Goal: Task Accomplishment & Management: Use online tool/utility

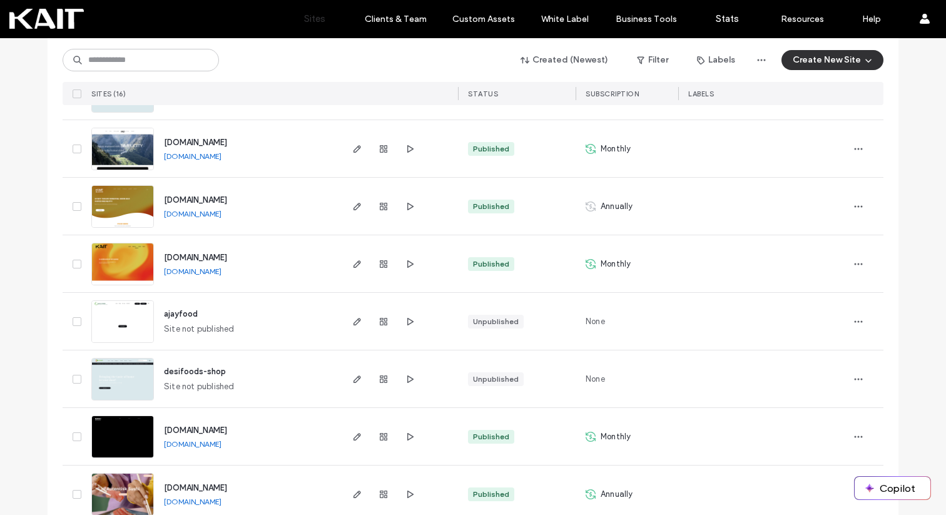
scroll to position [416, 0]
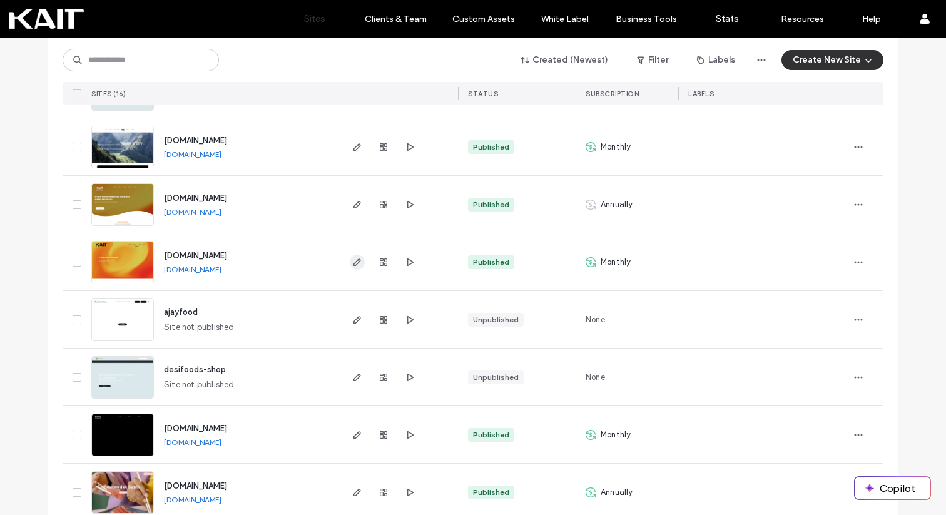
click at [357, 261] on icon "button" at bounding box center [357, 262] width 10 height 10
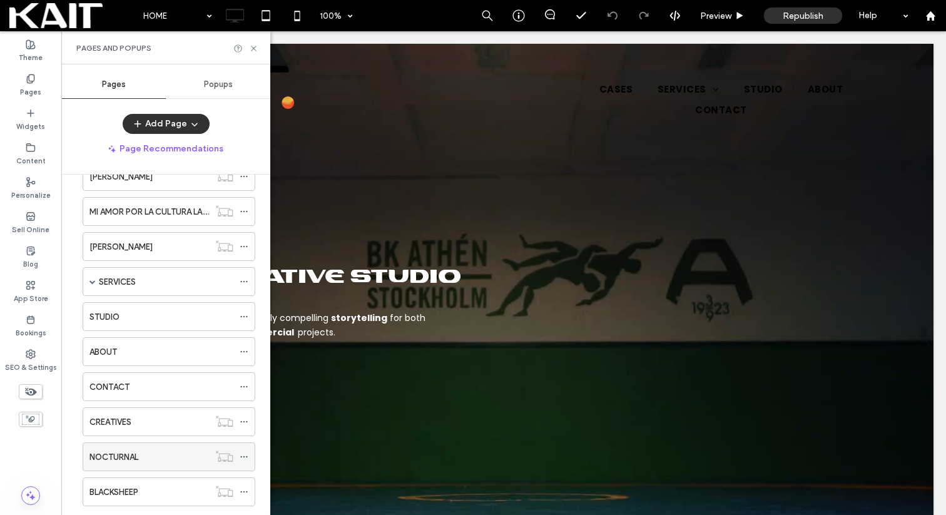
scroll to position [686, 0]
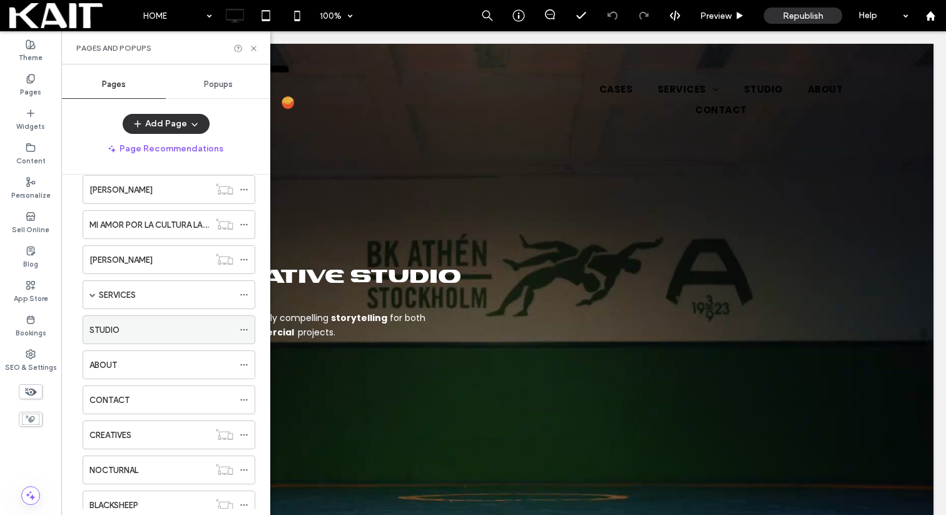
click at [150, 323] on div "STUDIO" at bounding box center [161, 329] width 144 height 13
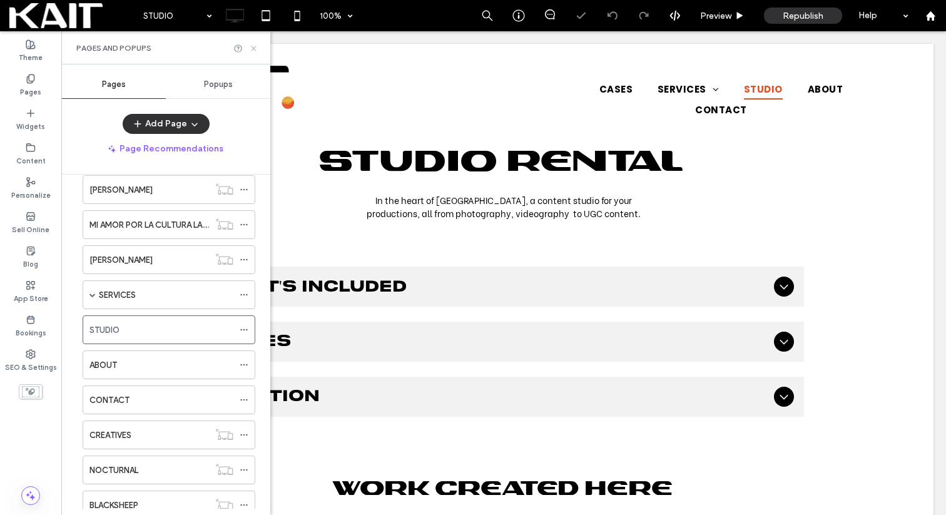
click at [252, 47] on icon at bounding box center [253, 48] width 9 height 9
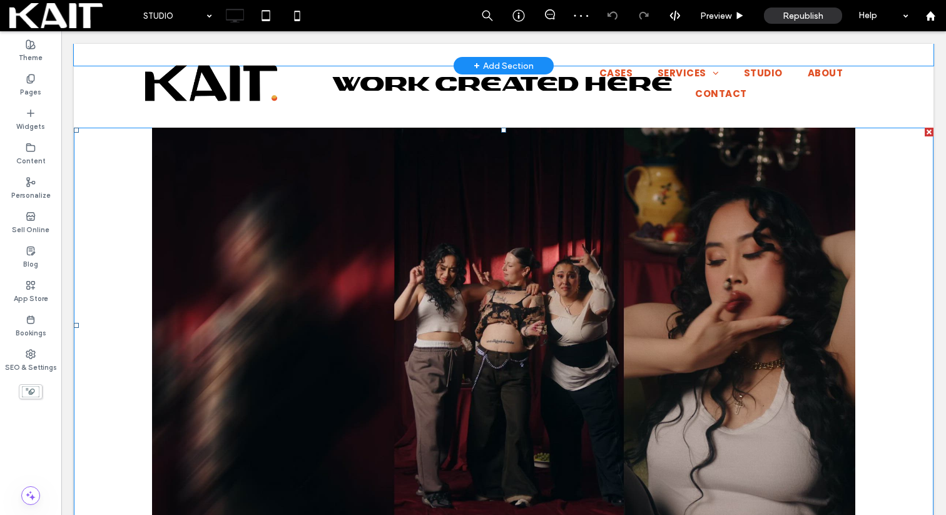
scroll to position [461, 0]
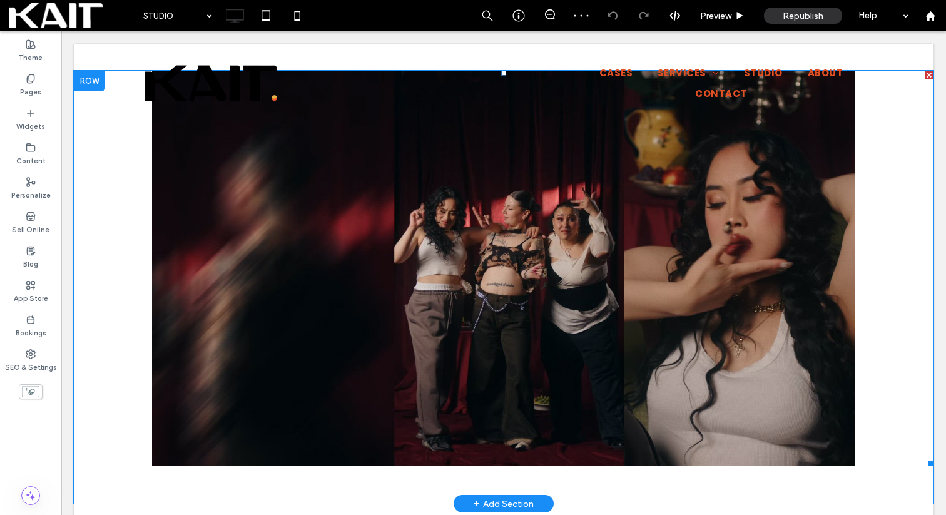
click at [533, 312] on span at bounding box center [504, 268] width 860 height 395
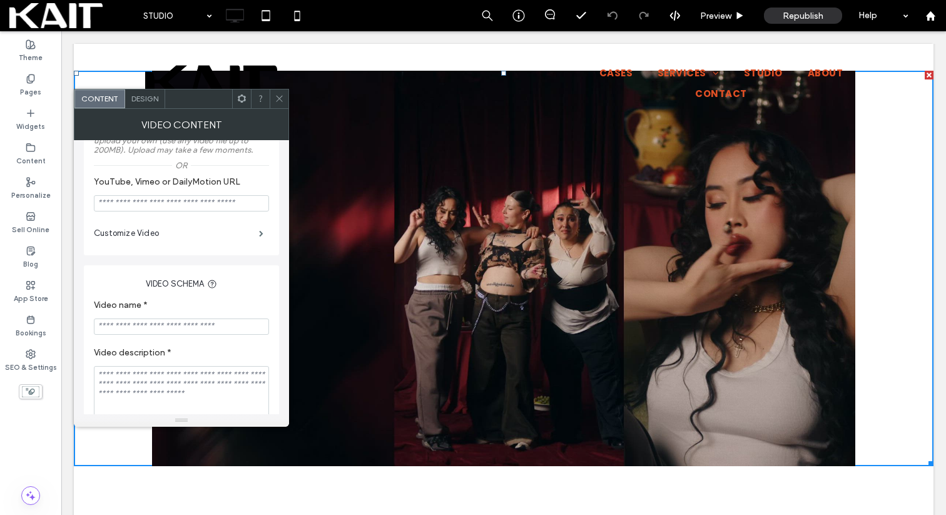
scroll to position [168, 0]
click at [162, 239] on label "Customize Video" at bounding box center [176, 234] width 165 height 25
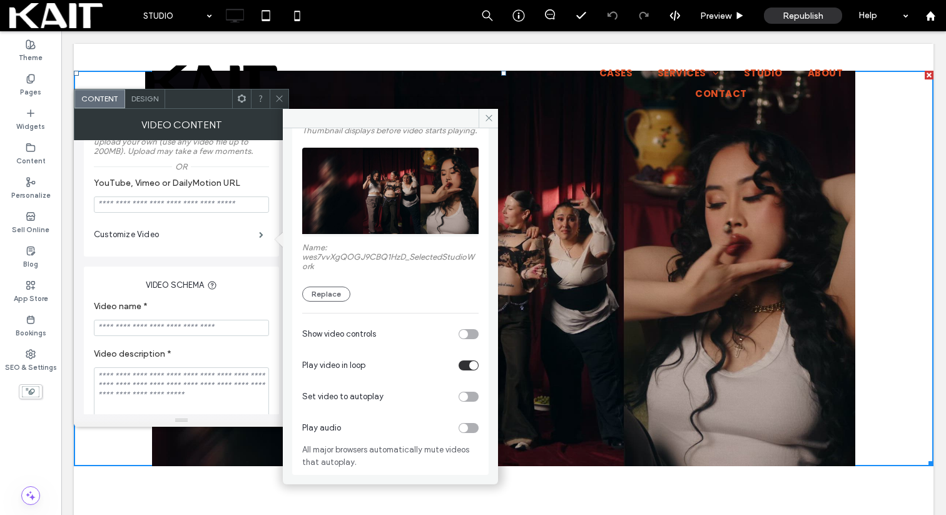
scroll to position [86, 0]
click at [459, 338] on div "toggle" at bounding box center [463, 334] width 9 height 9
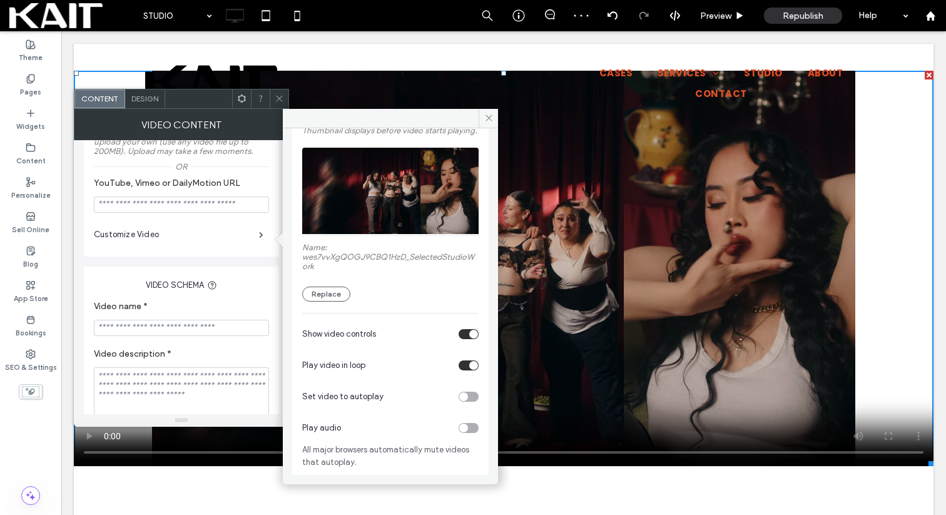
click at [459, 339] on div "toggle" at bounding box center [469, 334] width 20 height 10
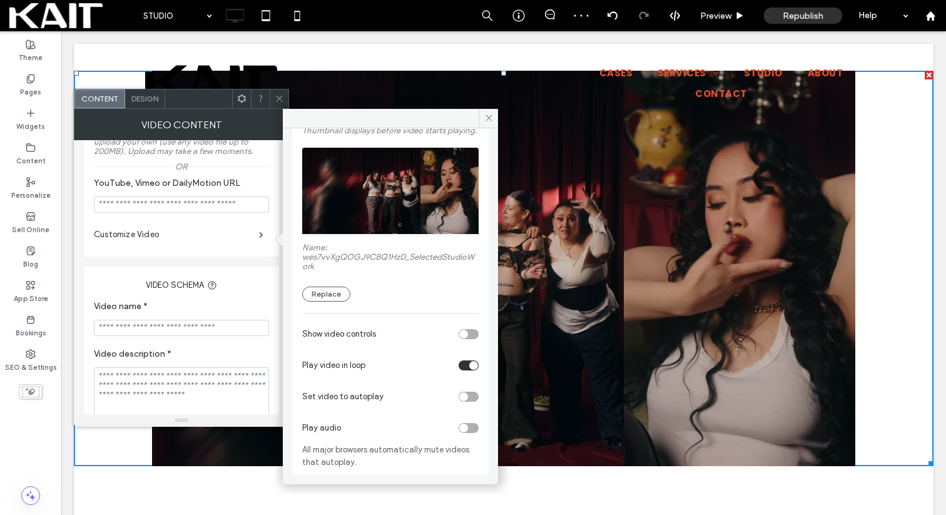
click at [462, 402] on div "toggle" at bounding box center [469, 397] width 20 height 10
click at [487, 117] on use at bounding box center [489, 118] width 6 height 6
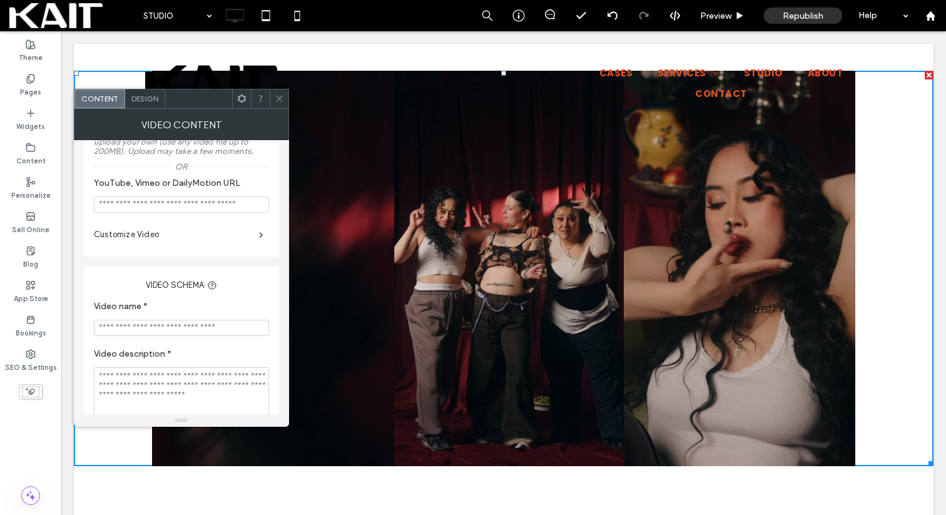
click at [356, 487] on div "Click To Paste" at bounding box center [504, 287] width 860 height 414
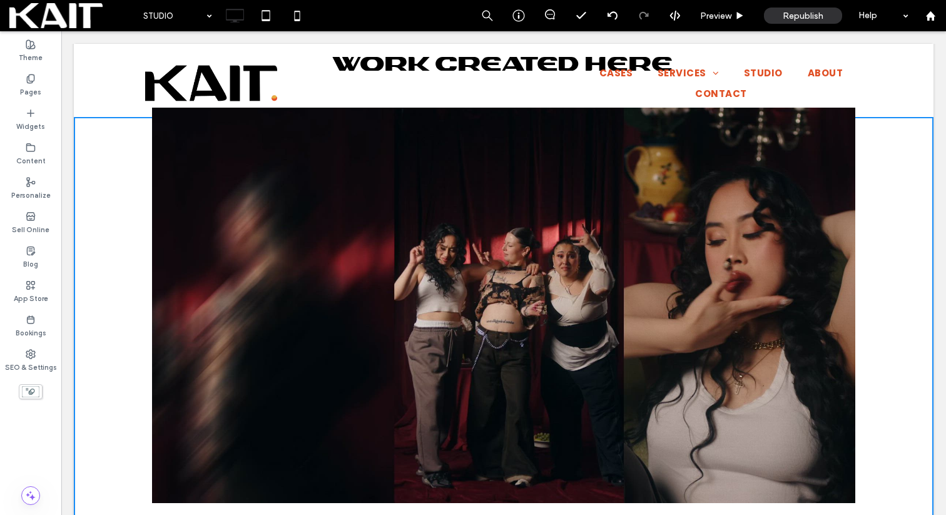
scroll to position [440, 0]
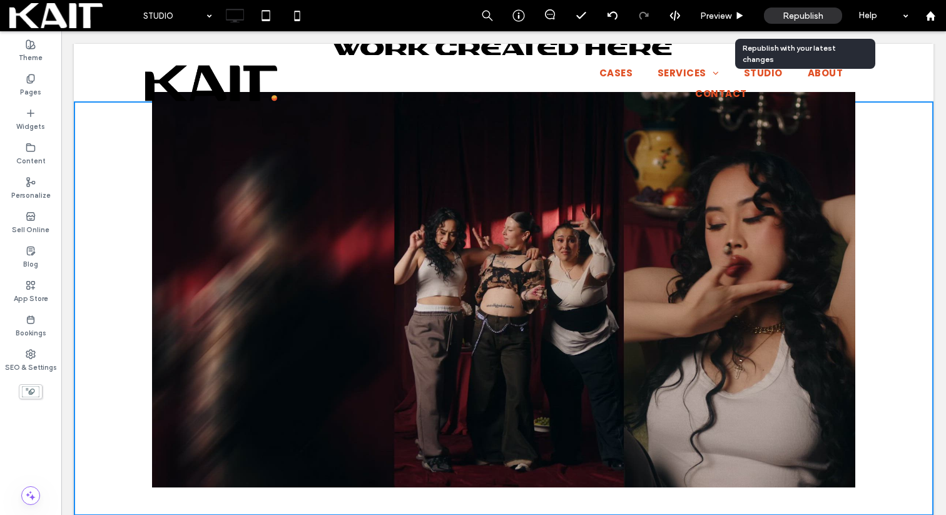
click at [799, 18] on span "Republish" at bounding box center [803, 16] width 41 height 11
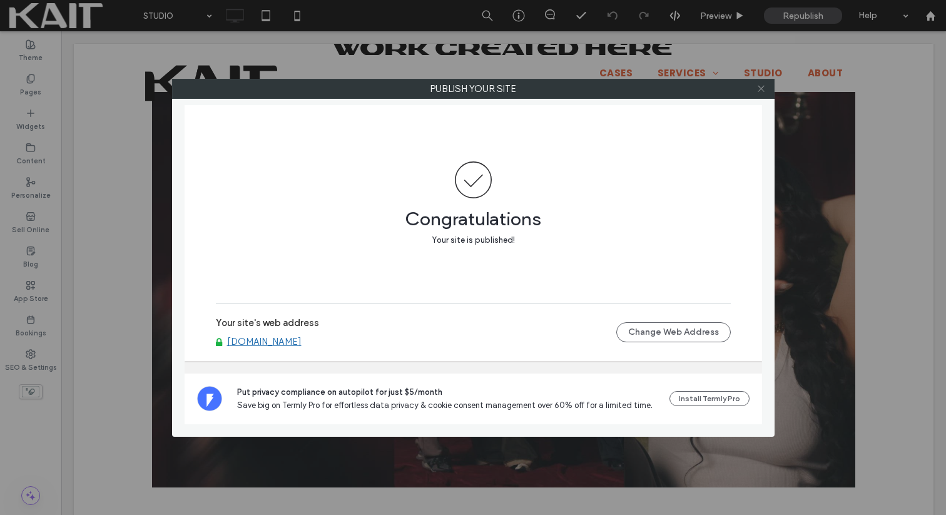
click at [764, 90] on icon at bounding box center [760, 88] width 9 height 9
